Goal: Use online tool/utility: Utilize a website feature to perform a specific function

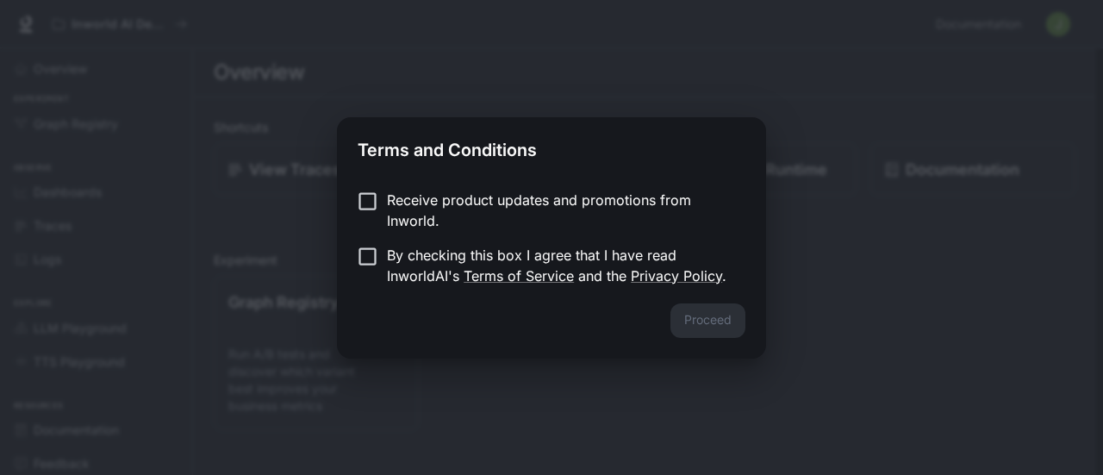
click at [390, 203] on p "Receive product updates and promotions from Inworld." at bounding box center [559, 210] width 345 height 41
click at [359, 242] on form "Receive product updates and promotions from Inworld. By checking this box I agr…" at bounding box center [552, 238] width 388 height 97
click at [727, 308] on button "Proceed" at bounding box center [708, 320] width 75 height 34
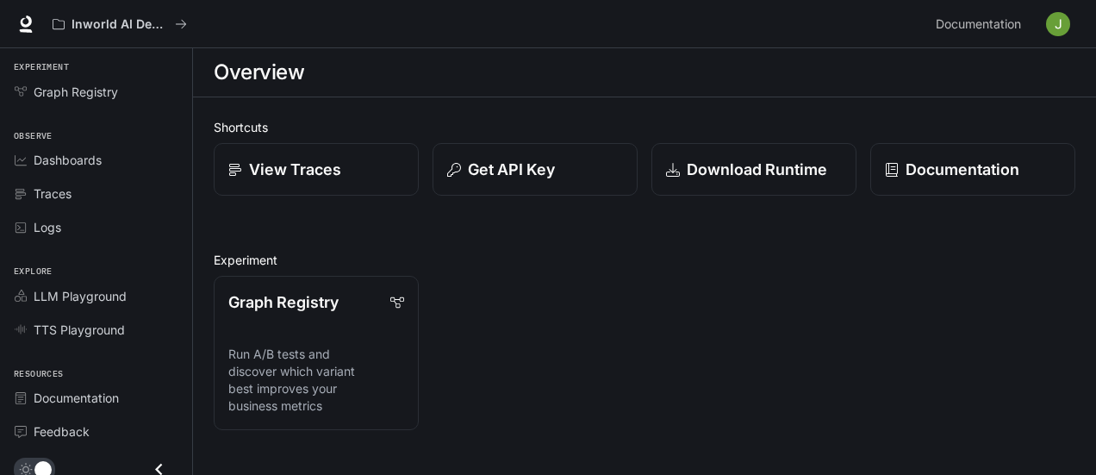
scroll to position [44, 0]
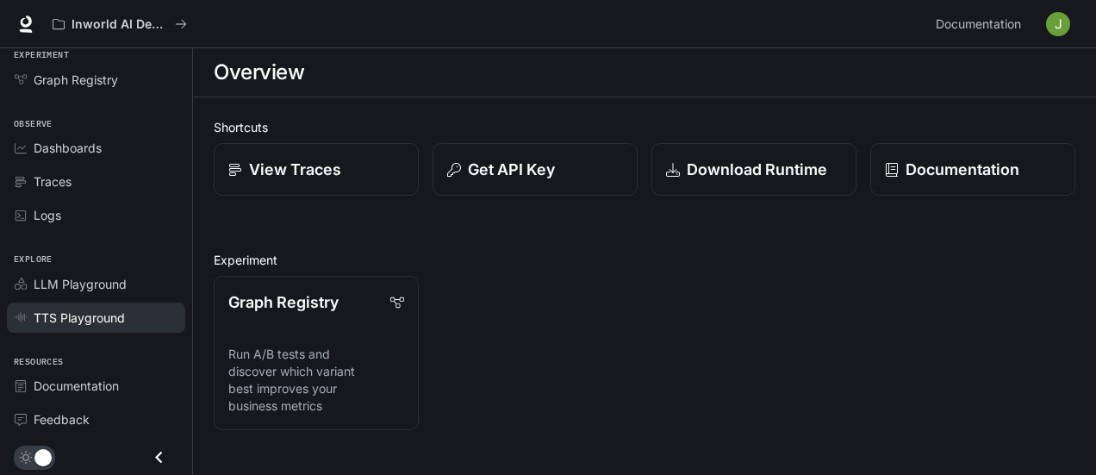
click at [121, 313] on span "TTS Playground" at bounding box center [79, 318] width 91 height 18
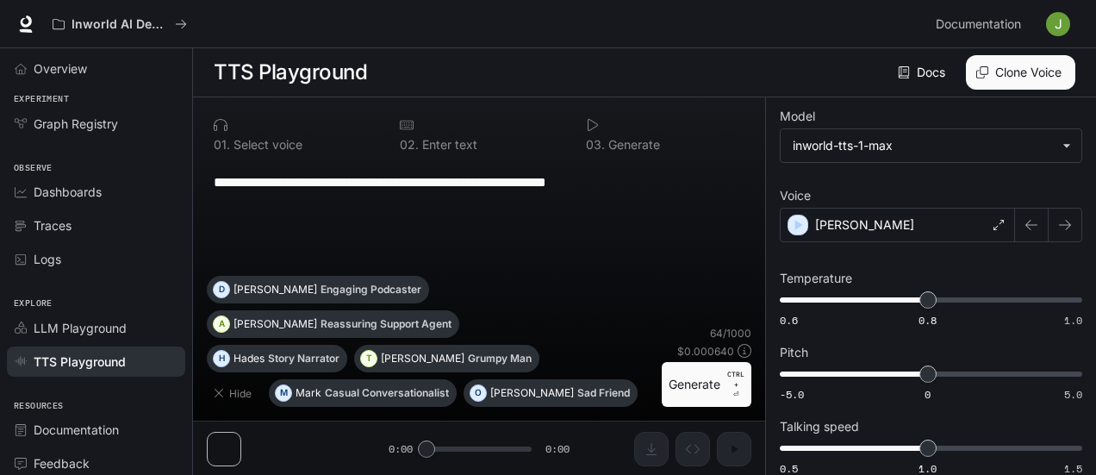
drag, startPoint x: 652, startPoint y: 181, endPoint x: 0, endPoint y: 156, distance: 652.1
click at [0, 156] on div "**********" at bounding box center [548, 238] width 1096 height 476
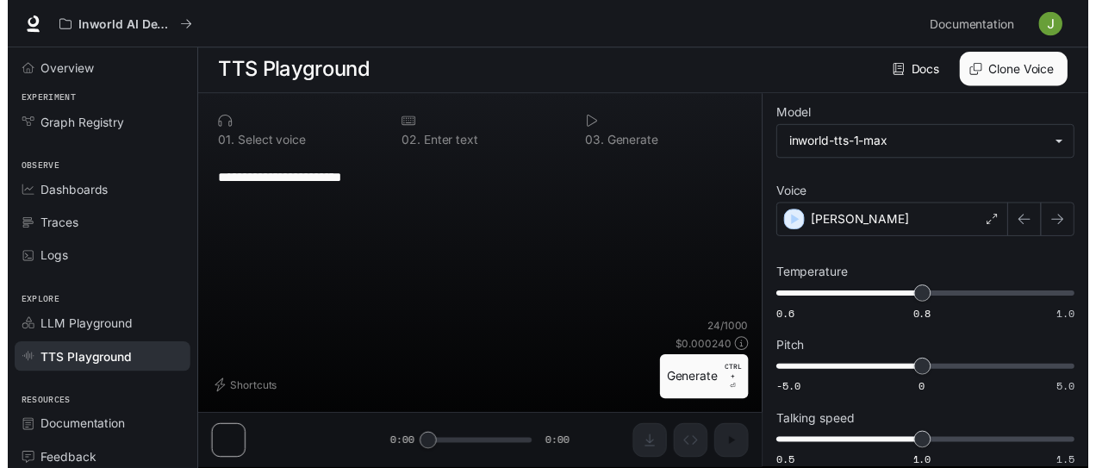
scroll to position [3, 0]
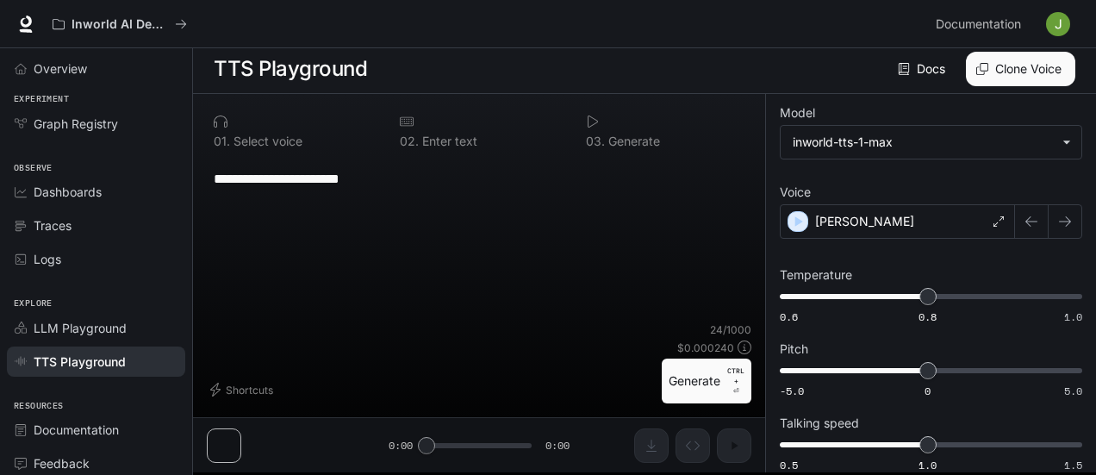
type textarea "**********"
click at [688, 388] on button "Generate CTRL + ⏎" at bounding box center [707, 381] width 90 height 45
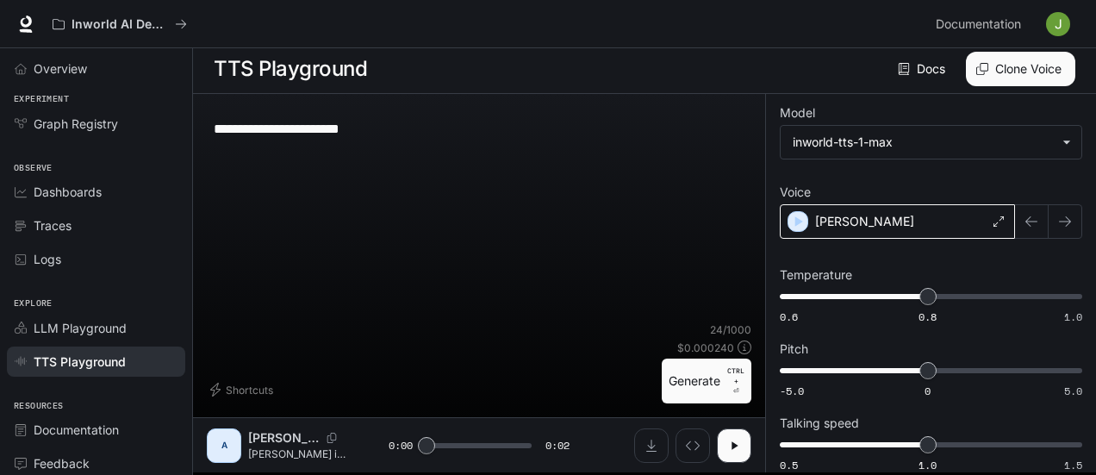
click at [1000, 217] on icon at bounding box center [999, 221] width 10 height 10
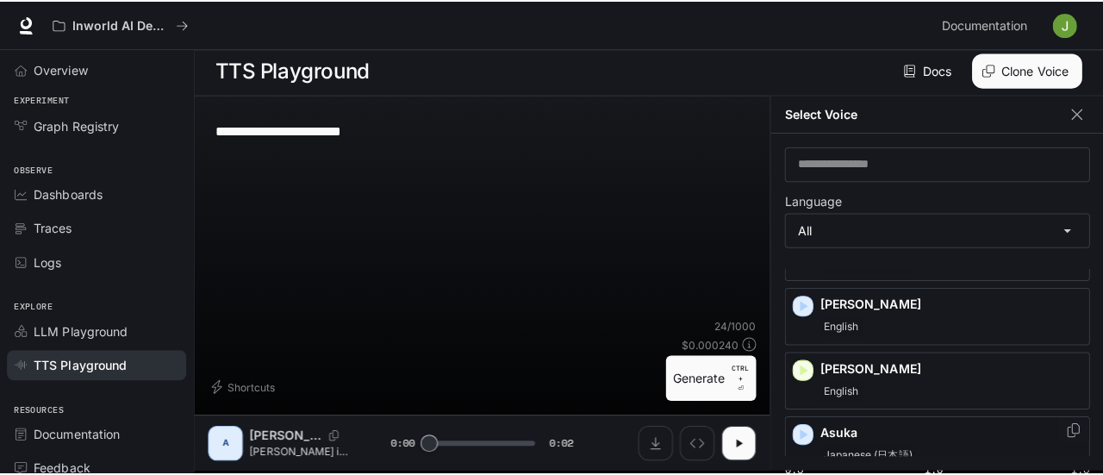
scroll to position [86, 0]
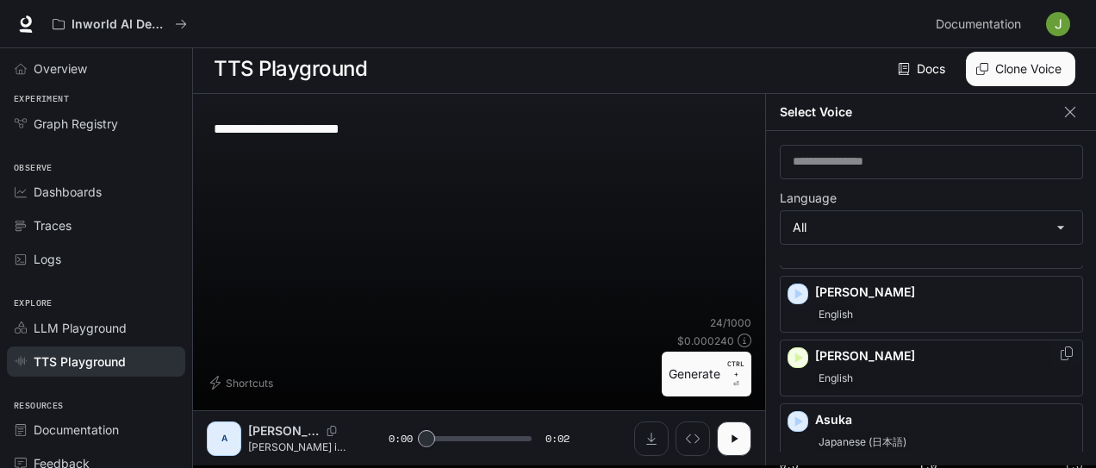
click at [880, 376] on div "English" at bounding box center [945, 378] width 260 height 21
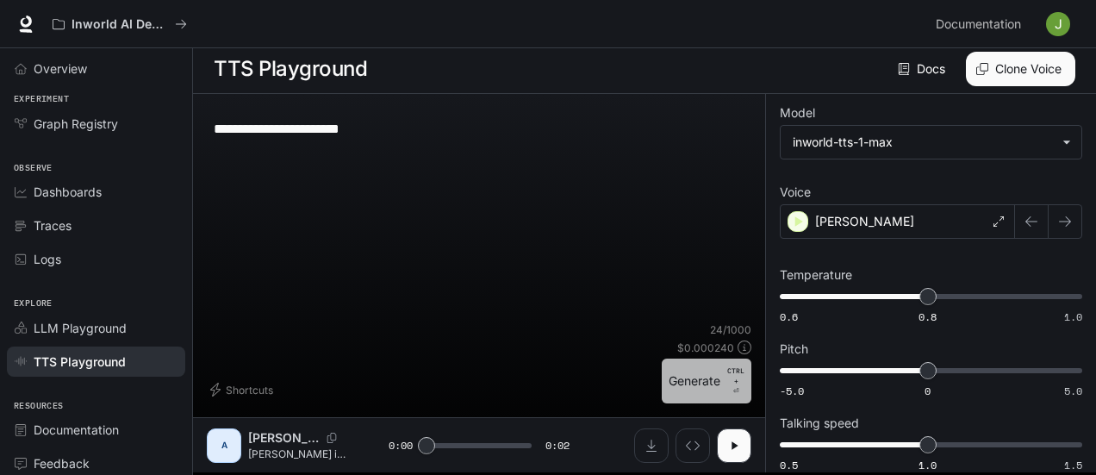
click at [689, 386] on button "Generate CTRL + ⏎" at bounding box center [707, 381] width 90 height 45
click at [729, 450] on icon "button" at bounding box center [735, 446] width 14 height 14
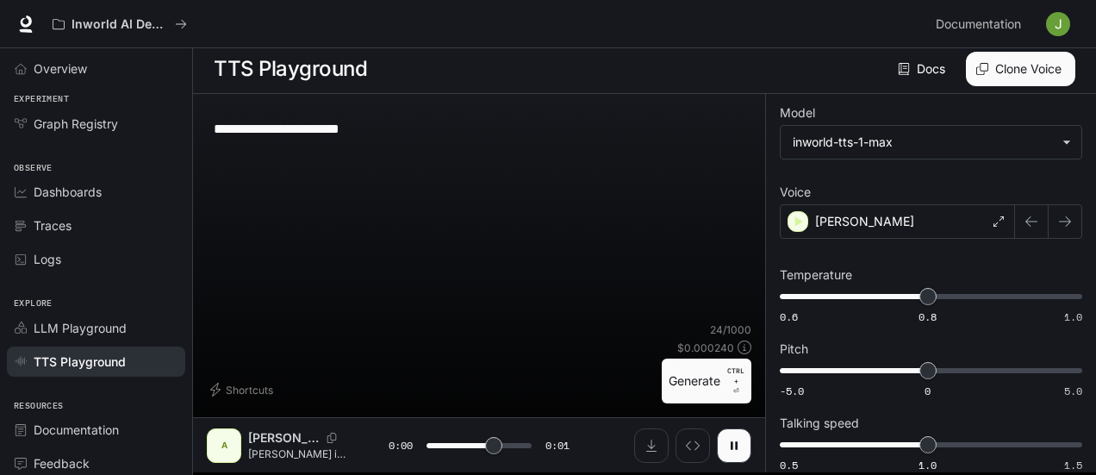
click at [707, 388] on button "Generate CTRL + ⏎" at bounding box center [707, 381] width 90 height 45
type input "*"
click at [1026, 74] on button "Clone Voice" at bounding box center [1020, 69] width 109 height 34
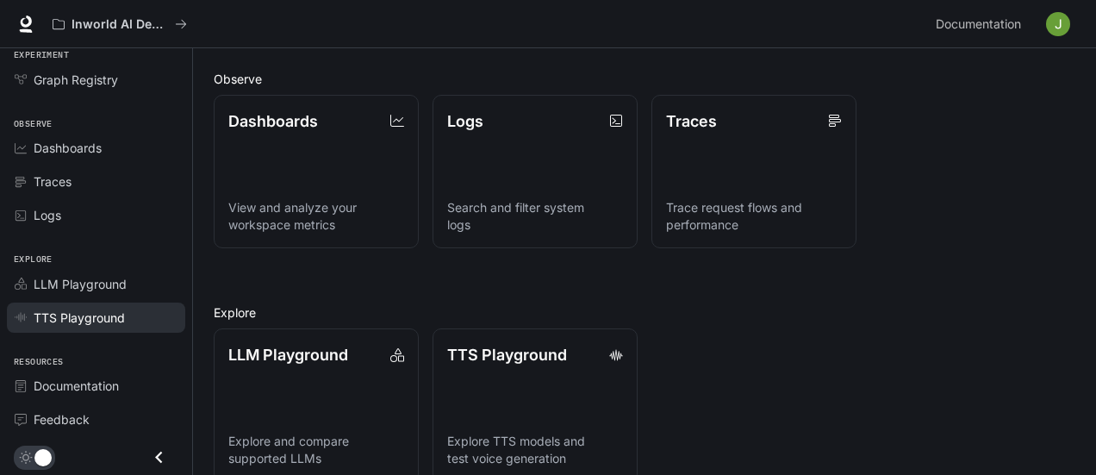
scroll to position [443, 0]
